Goal: Information Seeking & Learning: Understand process/instructions

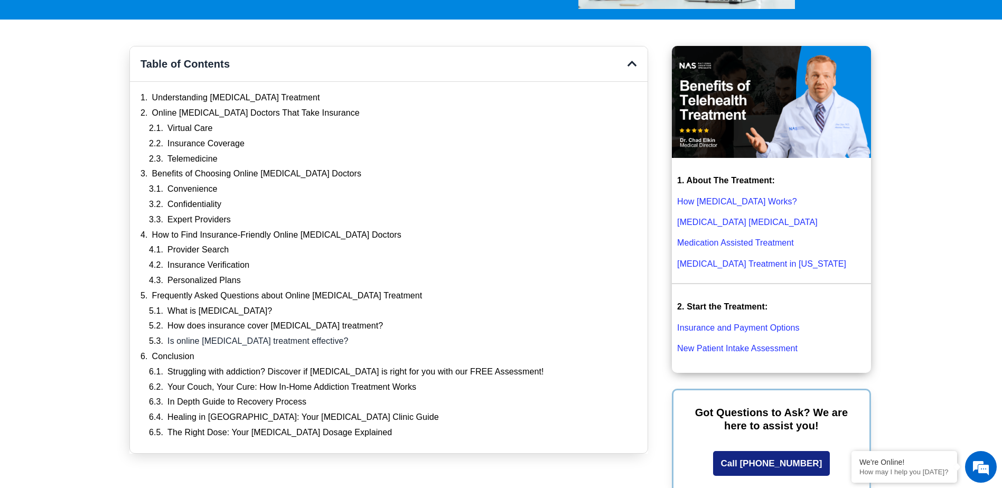
scroll to position [264, 0]
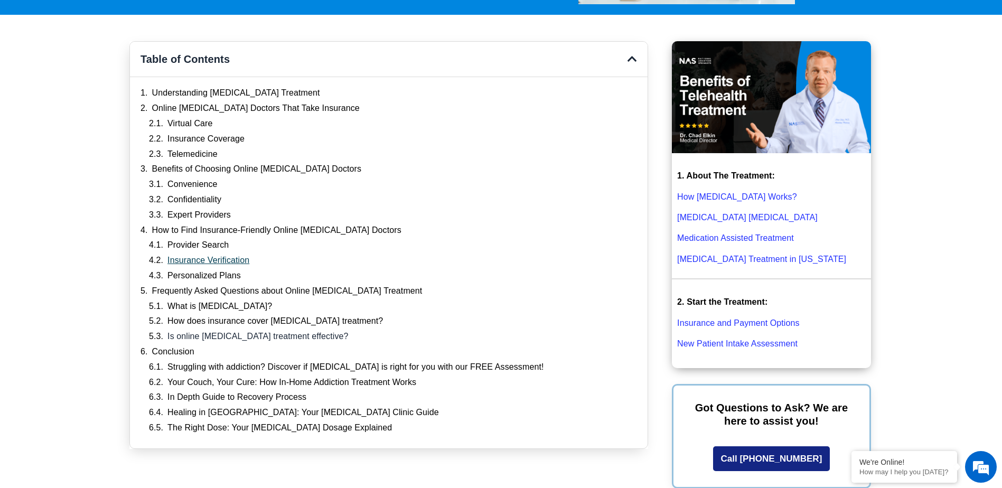
click at [198, 262] on link "Insurance Verification" at bounding box center [209, 260] width 82 height 11
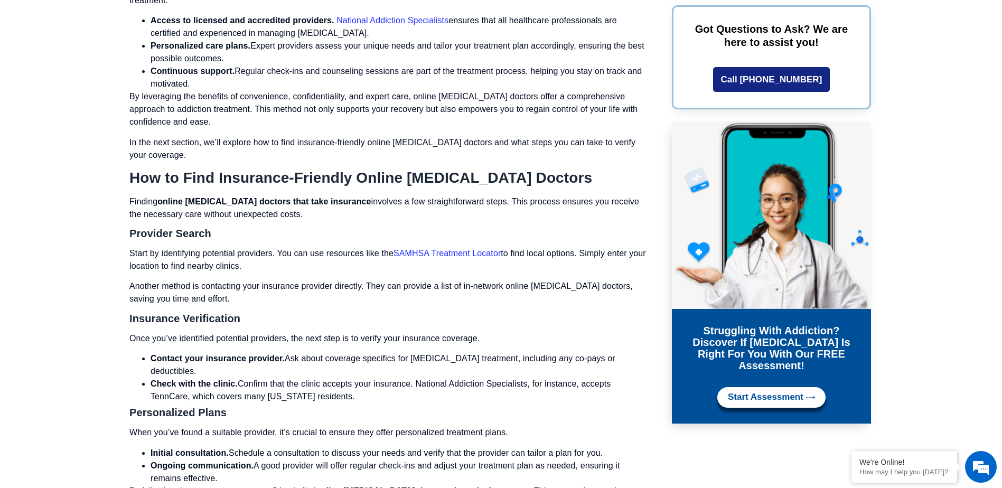
scroll to position [3145, 0]
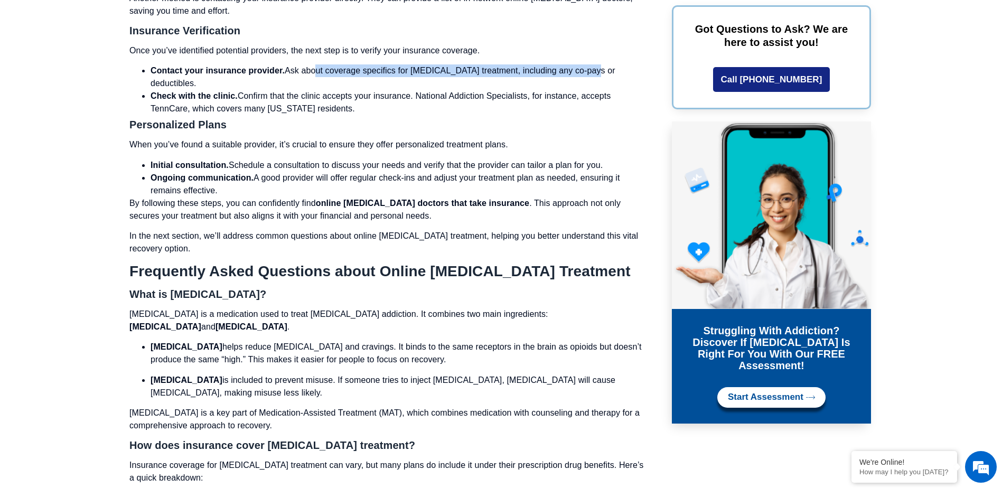
drag, startPoint x: 314, startPoint y: 48, endPoint x: 590, endPoint y: 50, distance: 275.9
click at [590, 64] on li "Contact your insurance provider. Ask about coverage specifics for [MEDICAL_DATA…" at bounding box center [400, 76] width 498 height 25
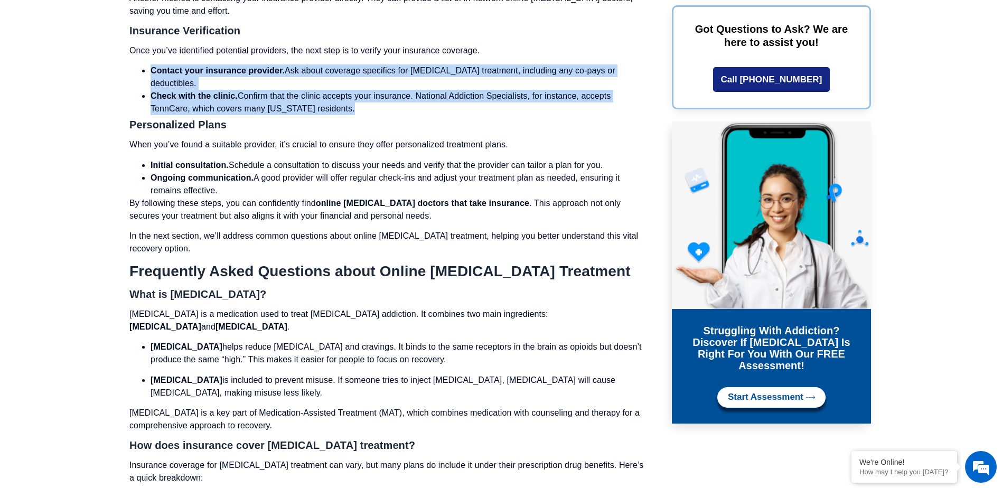
drag, startPoint x: 145, startPoint y: 47, endPoint x: 382, endPoint y: 77, distance: 238.7
click at [382, 77] on ul "Contact your insurance provider. Ask about coverage specifics for [MEDICAL_DATA…" at bounding box center [388, 89] width 519 height 51
click at [383, 90] on li "Check with the clinic. Confirm that the clinic accepts your insurance. National…" at bounding box center [400, 102] width 498 height 25
click at [209, 91] on strong "Check with the clinic." at bounding box center [194, 95] width 87 height 9
drag, startPoint x: 188, startPoint y: 50, endPoint x: 451, endPoint y: 76, distance: 264.4
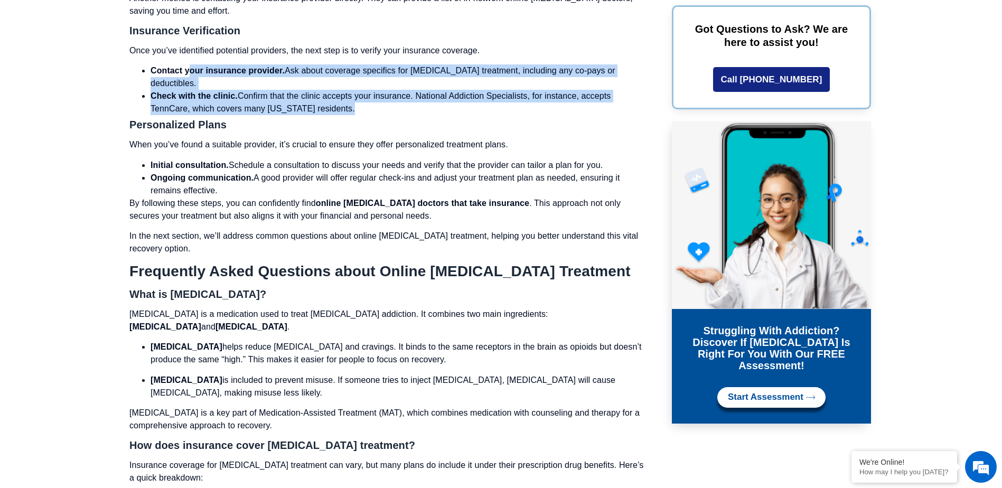
click at [451, 76] on ul "Contact your insurance provider. Ask about coverage specifics for [MEDICAL_DATA…" at bounding box center [388, 89] width 519 height 51
click at [451, 90] on li "Check with the clinic. Confirm that the clinic accepts your insurance. National…" at bounding box center [400, 102] width 498 height 25
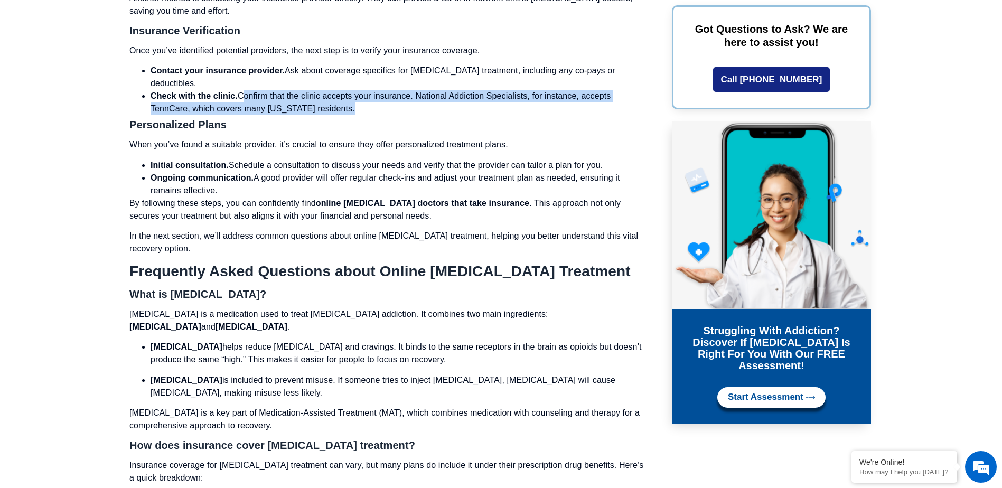
drag, startPoint x: 242, startPoint y: 58, endPoint x: 528, endPoint y: 69, distance: 286.1
click at [528, 90] on li "Check with the clinic. Confirm that the clinic accepts your insurance. National…" at bounding box center [400, 102] width 498 height 25
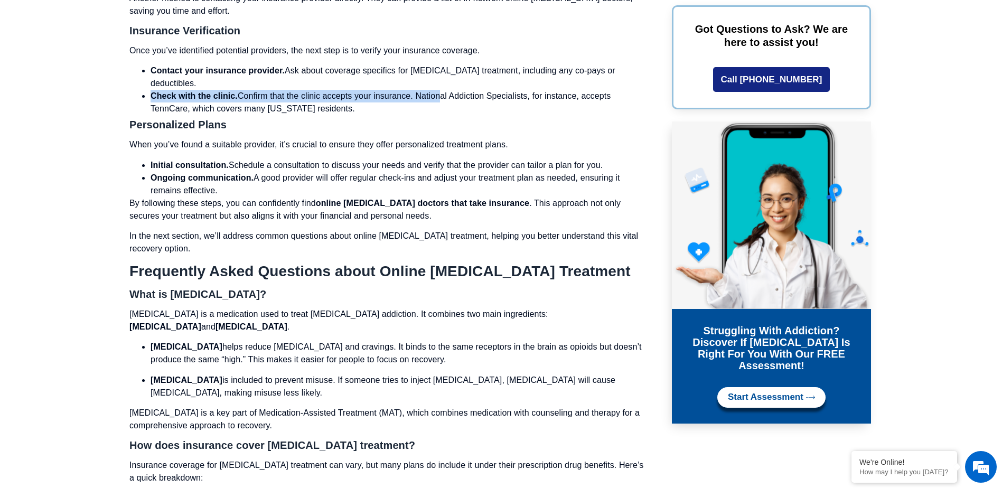
drag, startPoint x: 132, startPoint y: 56, endPoint x: 436, endPoint y: 63, distance: 304.5
click at [436, 64] on ul "Contact your insurance provider. Ask about coverage specifics for [MEDICAL_DATA…" at bounding box center [388, 89] width 519 height 51
click at [436, 90] on li "Check with the clinic. Confirm that the clinic accepts your insurance. National…" at bounding box center [400, 102] width 498 height 25
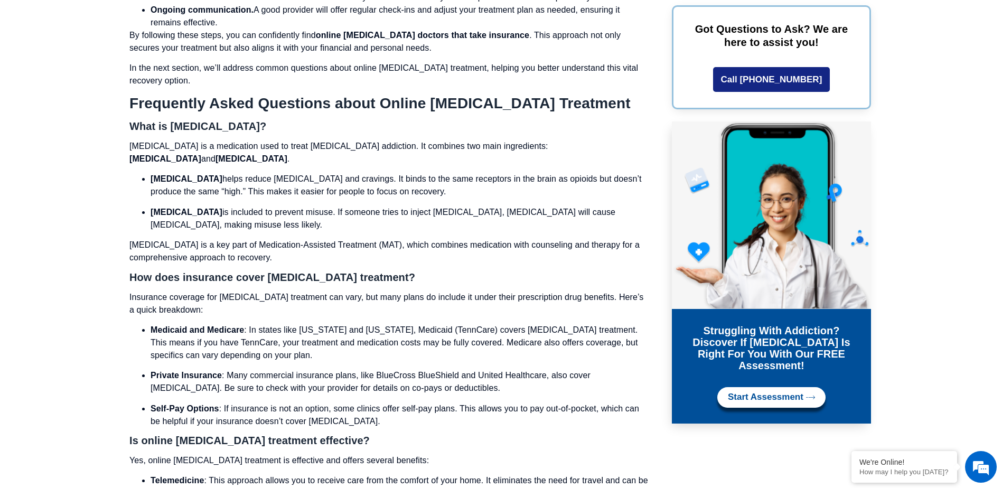
scroll to position [2822, 0]
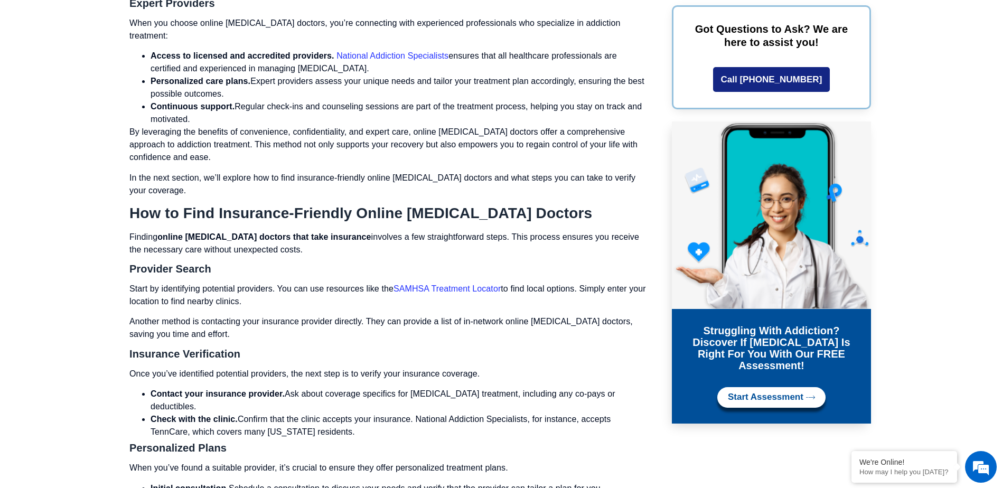
drag, startPoint x: 457, startPoint y: 258, endPoint x: 420, endPoint y: 259, distance: 36.5
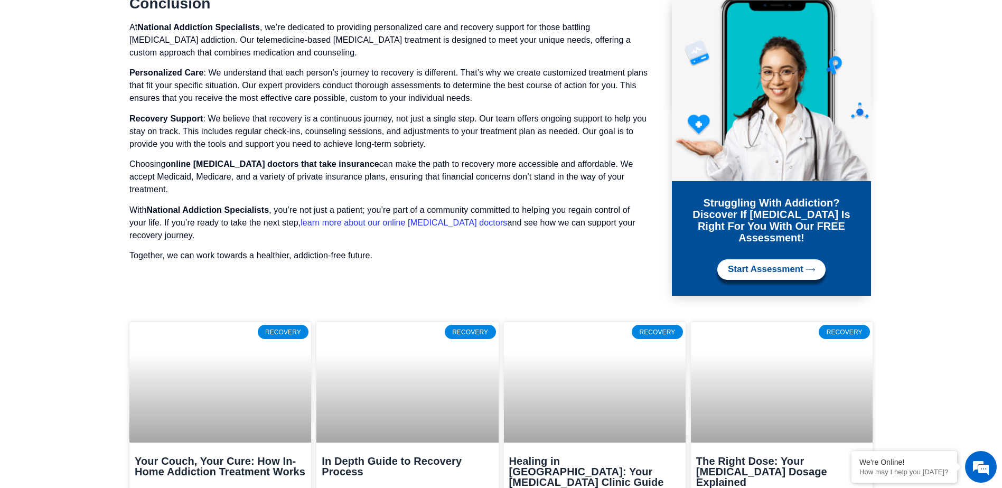
scroll to position [4090, 0]
